Goal: Find specific page/section: Find specific page/section

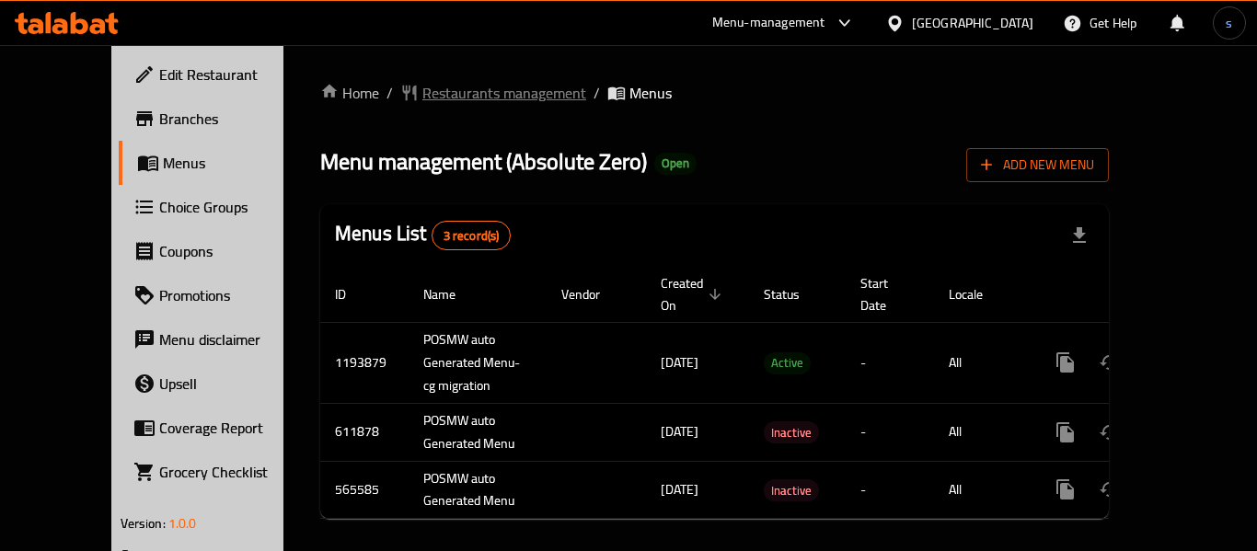
click at [427, 99] on span "Restaurants management" at bounding box center [504, 93] width 164 height 22
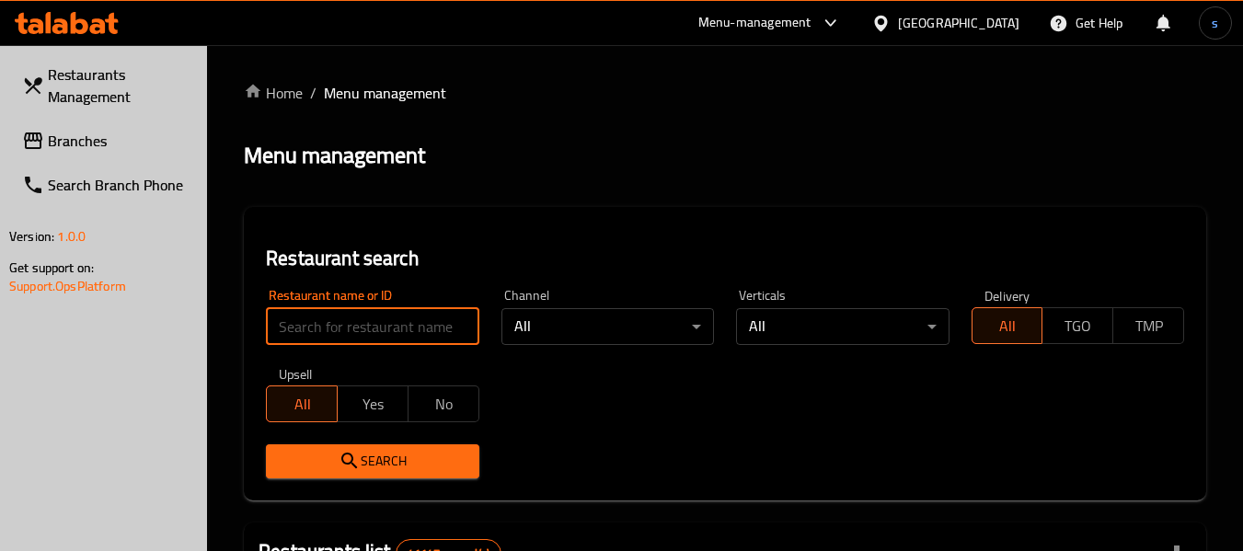
click at [385, 318] on input "search" at bounding box center [372, 326] width 213 height 37
paste input "24693"
type input "24693"
click button "Search" at bounding box center [372, 461] width 213 height 34
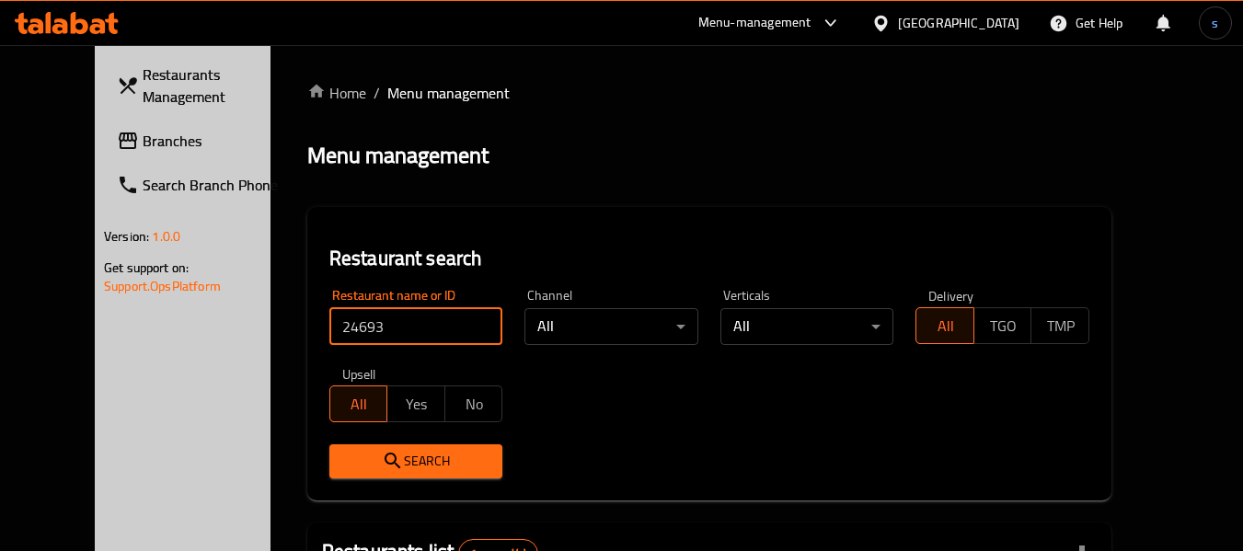
click button "Search" at bounding box center [416, 461] width 174 height 34
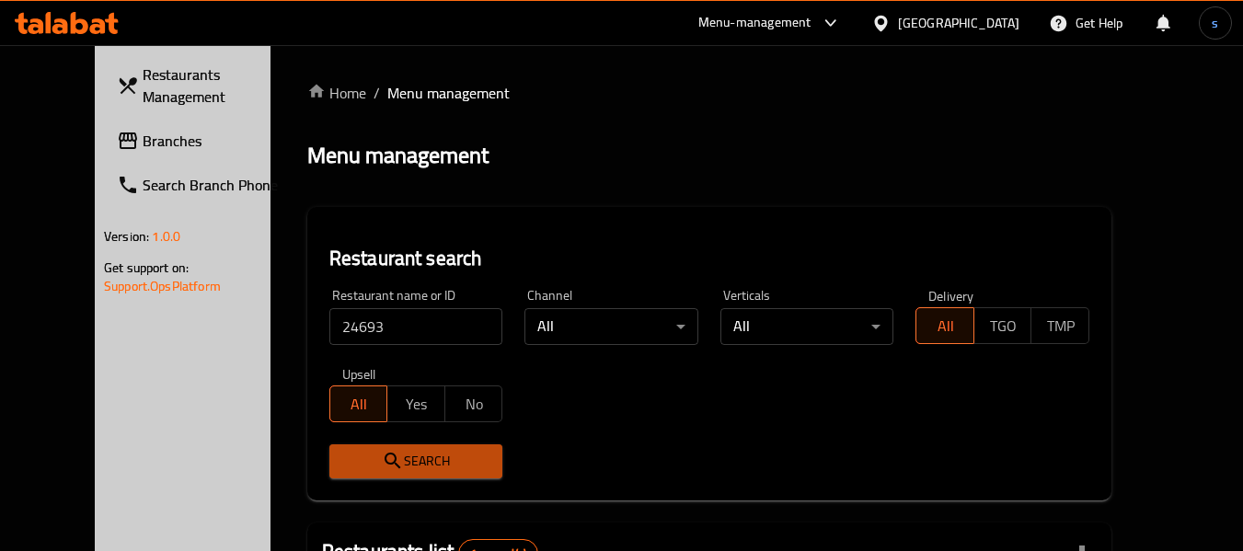
click at [382, 463] on span "Search" at bounding box center [416, 461] width 144 height 23
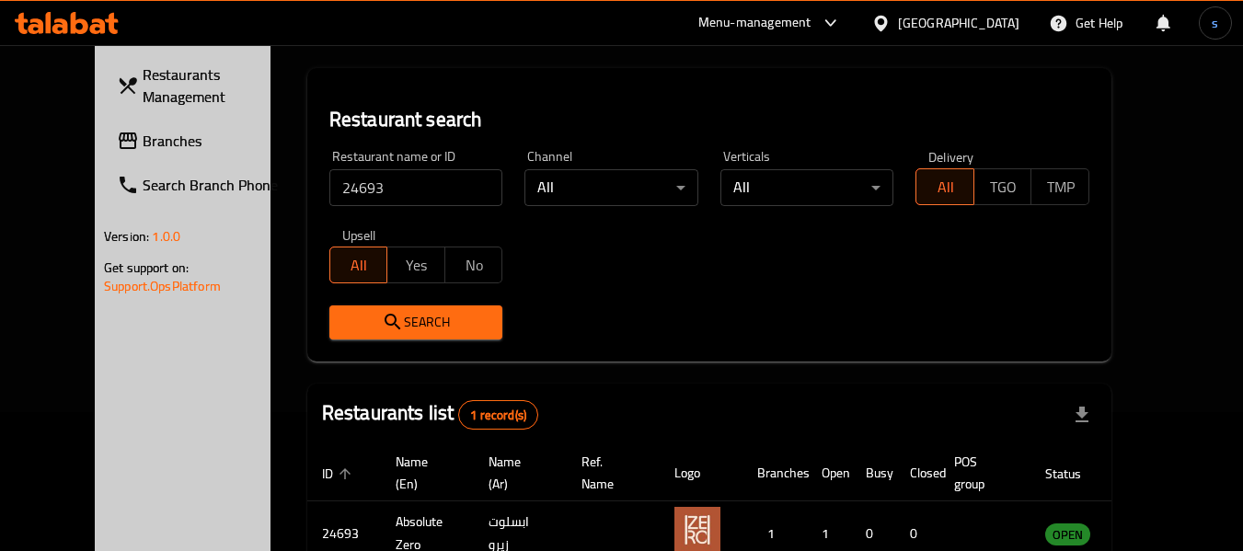
scroll to position [254, 0]
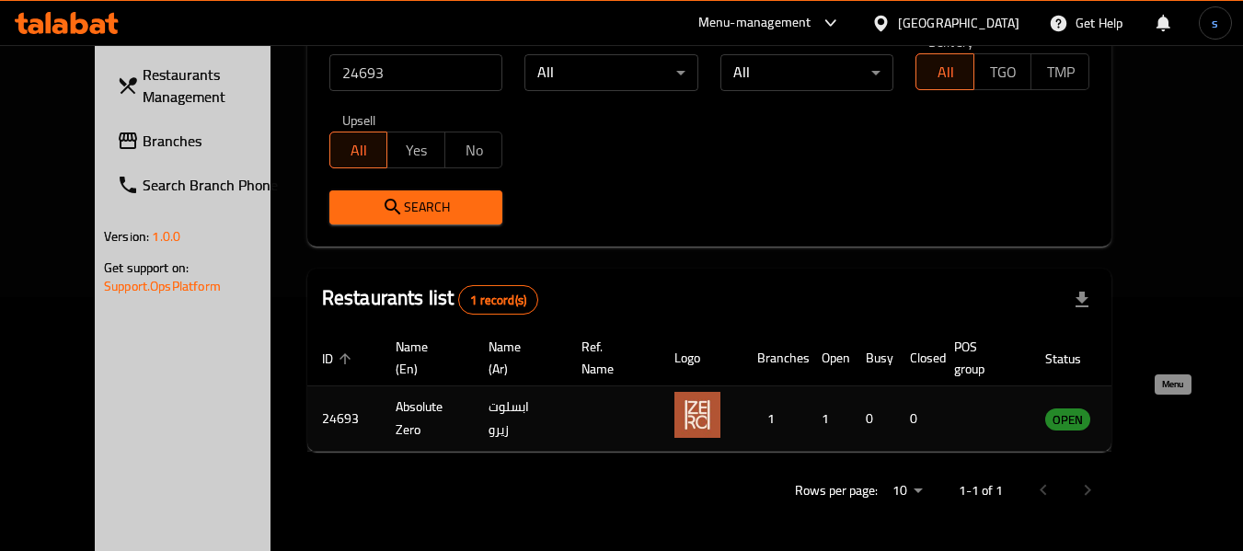
click at [1160, 422] on icon "enhanced table" at bounding box center [1157, 419] width 6 height 7
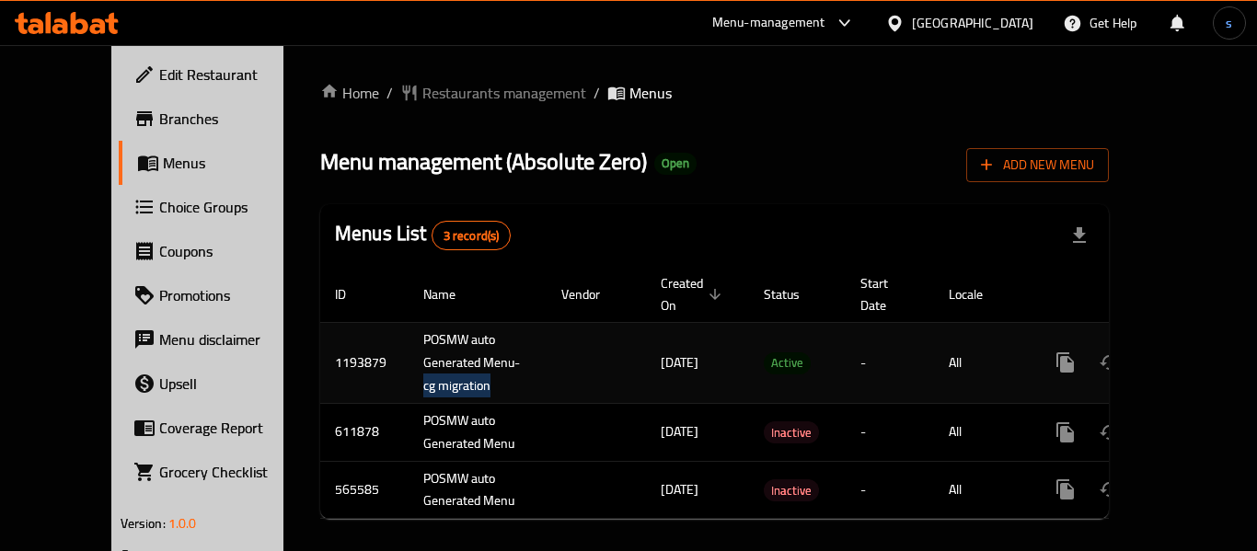
drag, startPoint x: 350, startPoint y: 365, endPoint x: 428, endPoint y: 361, distance: 78.3
click at [428, 361] on td "POSMW auto Generated Menu-cg migration" at bounding box center [477, 362] width 138 height 81
